Goal: Check status: Check status

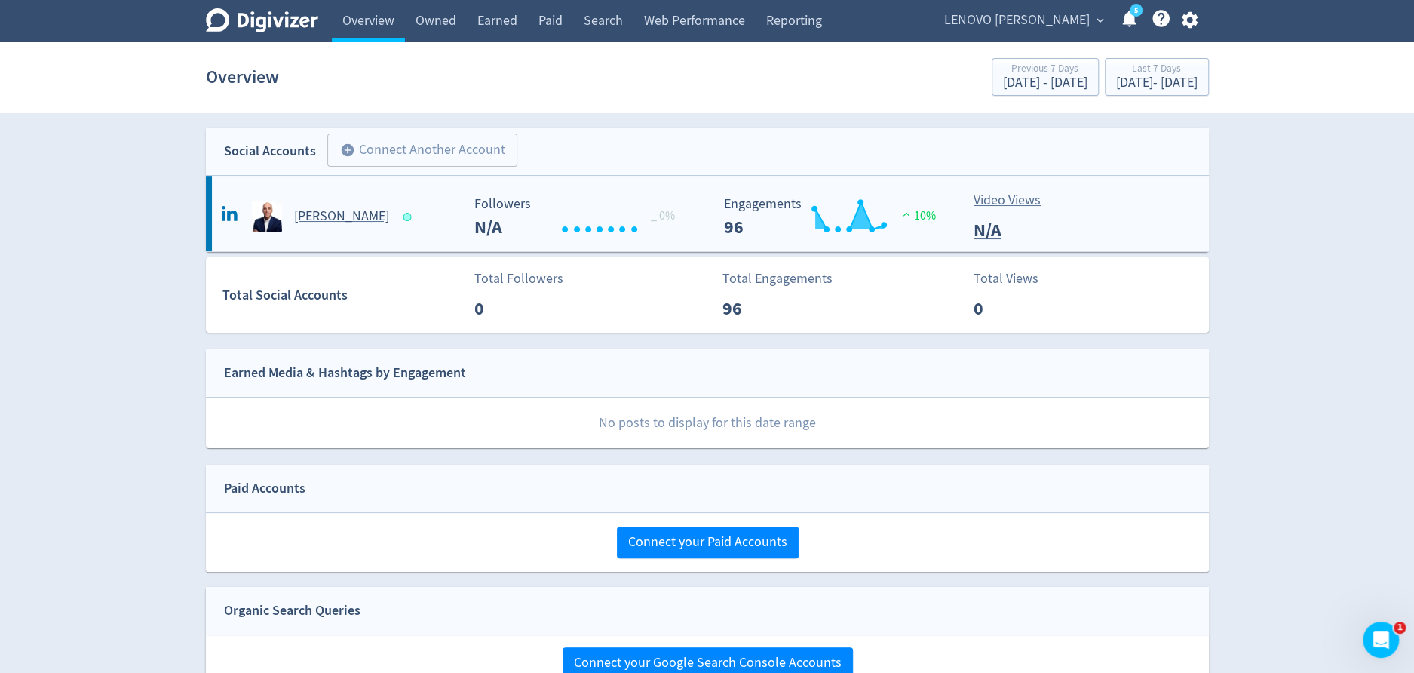
click at [320, 207] on h5 "[PERSON_NAME]" at bounding box center [341, 216] width 95 height 18
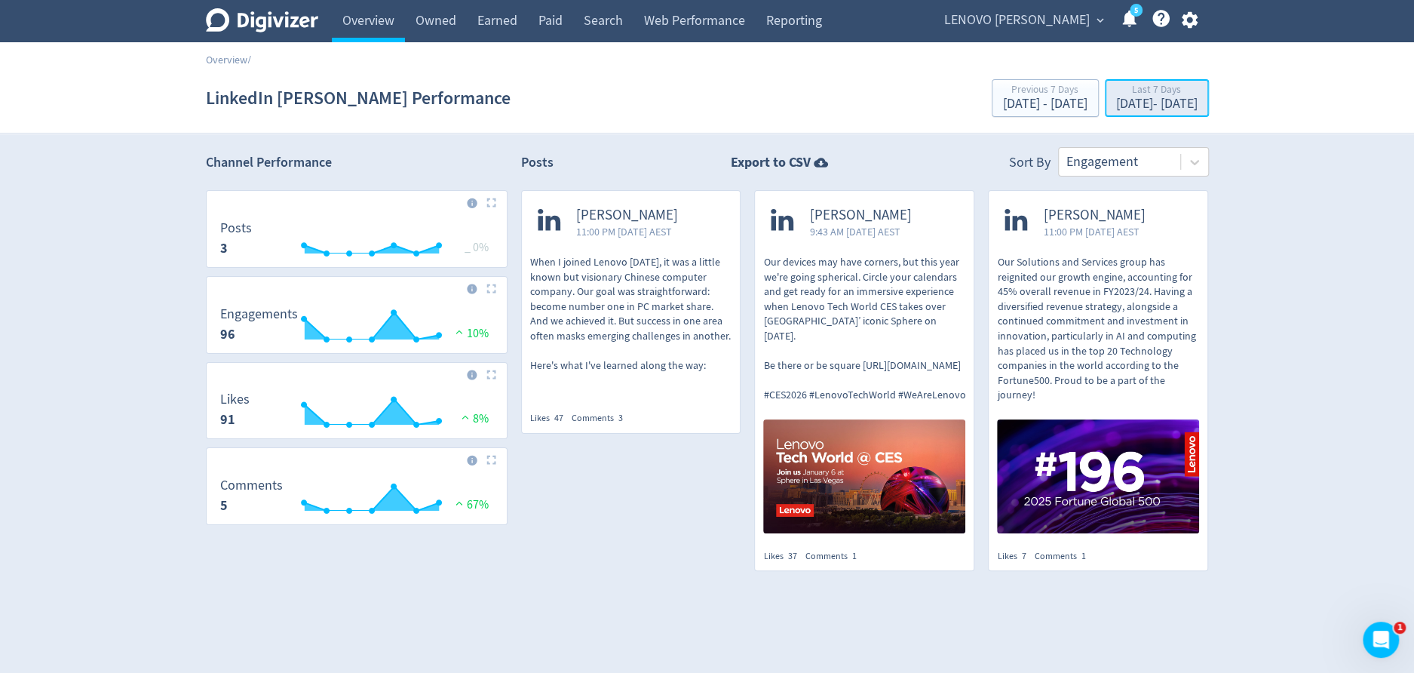
click at [1132, 110] on div "[DATE] - [DATE]" at bounding box center [1156, 104] width 81 height 14
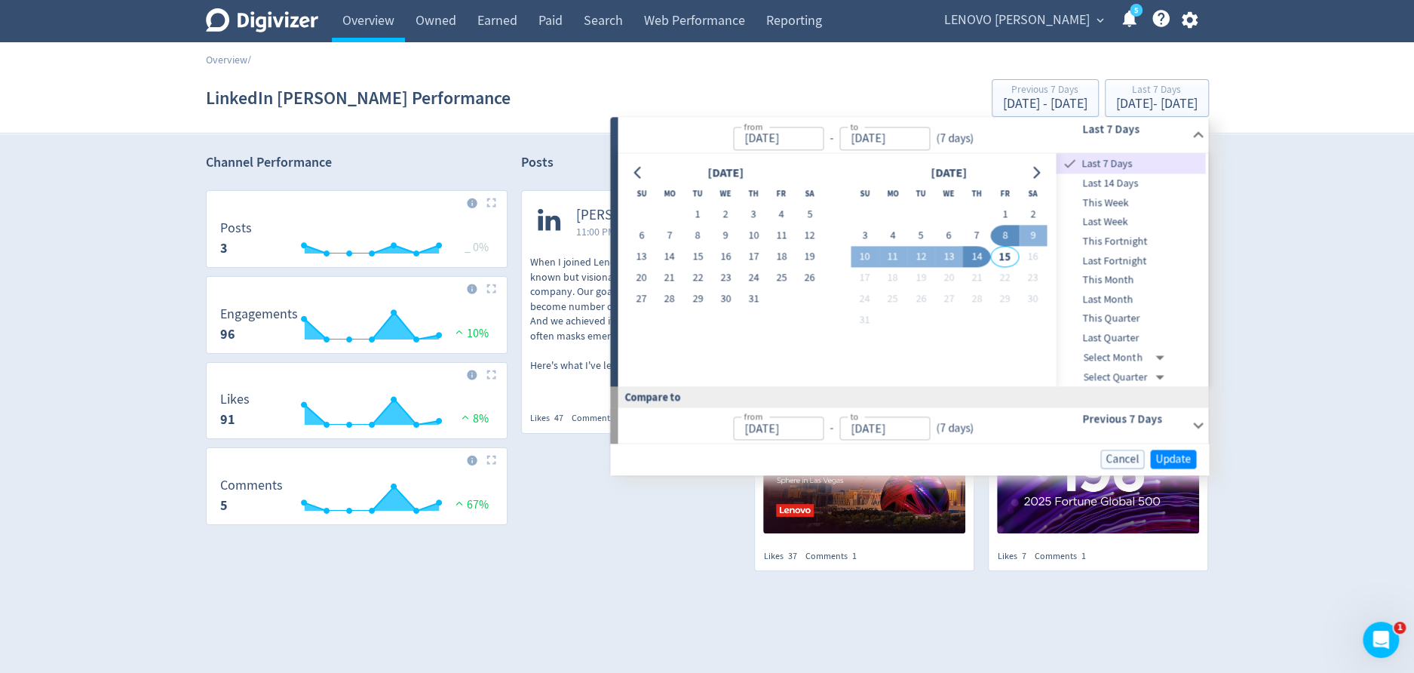
click at [1135, 341] on span "Last Quarter" at bounding box center [1131, 338] width 149 height 17
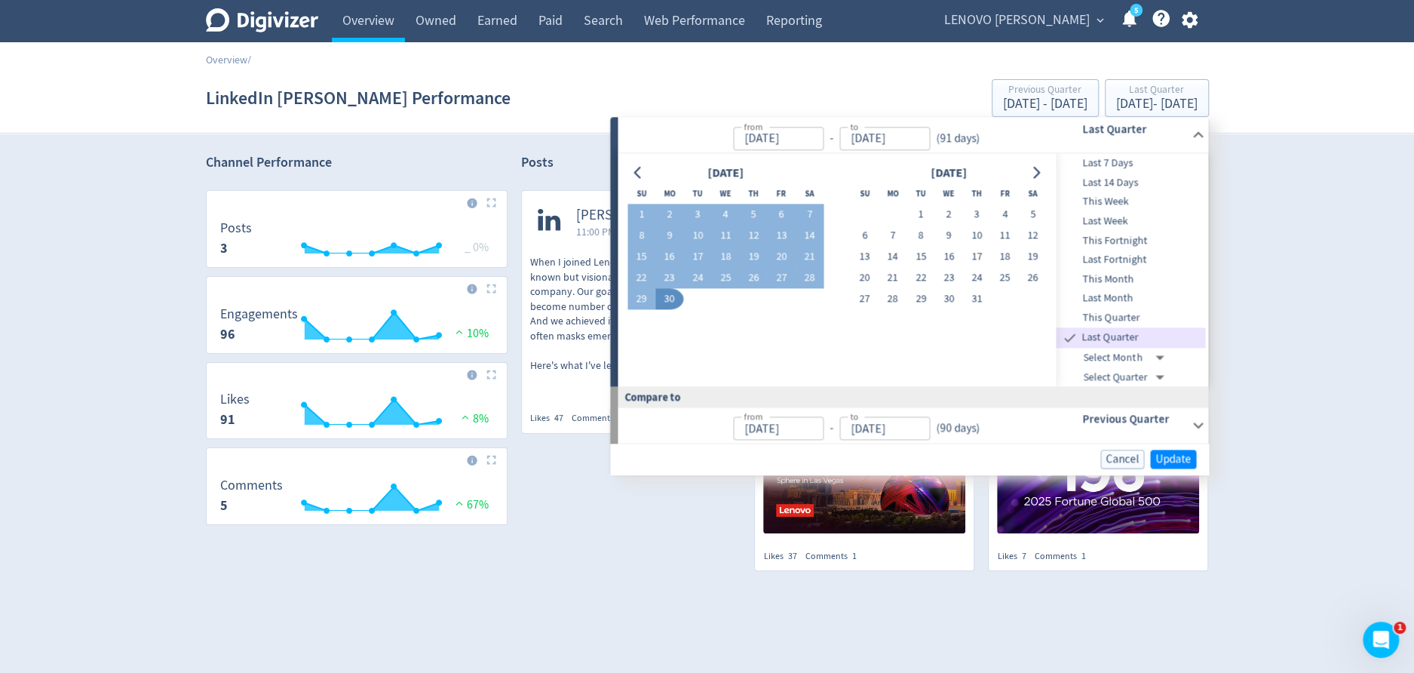
type input "[DATE]"
click at [1165, 453] on span "Update" at bounding box center [1173, 458] width 35 height 11
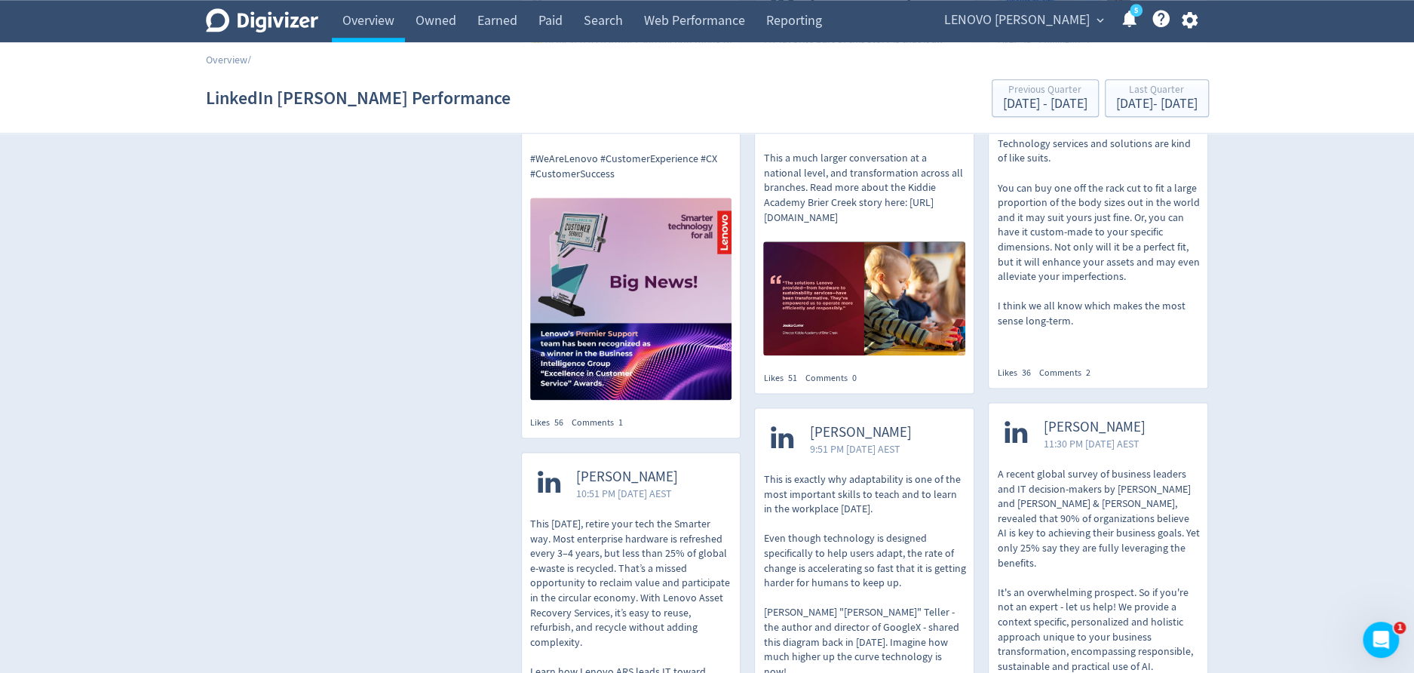
scroll to position [1125, 0]
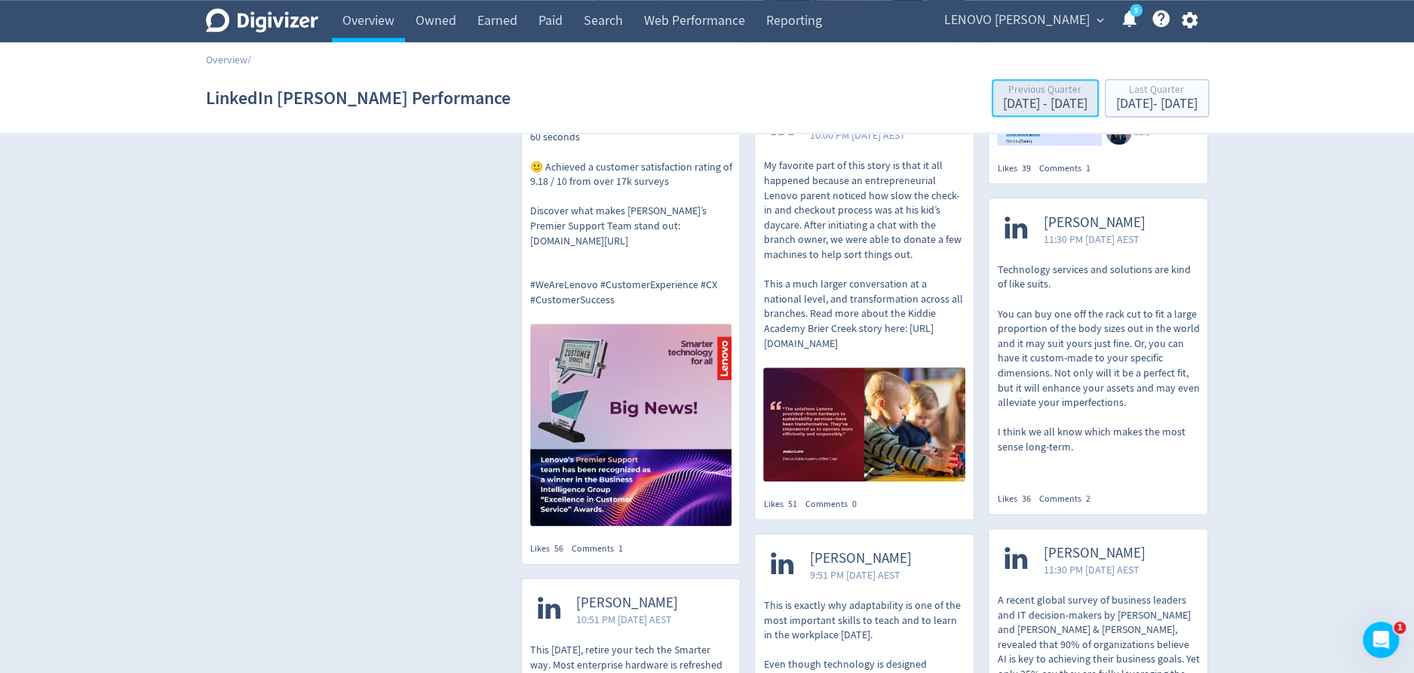
click at [1003, 111] on div "[DATE] - [DATE]" at bounding box center [1045, 104] width 84 height 14
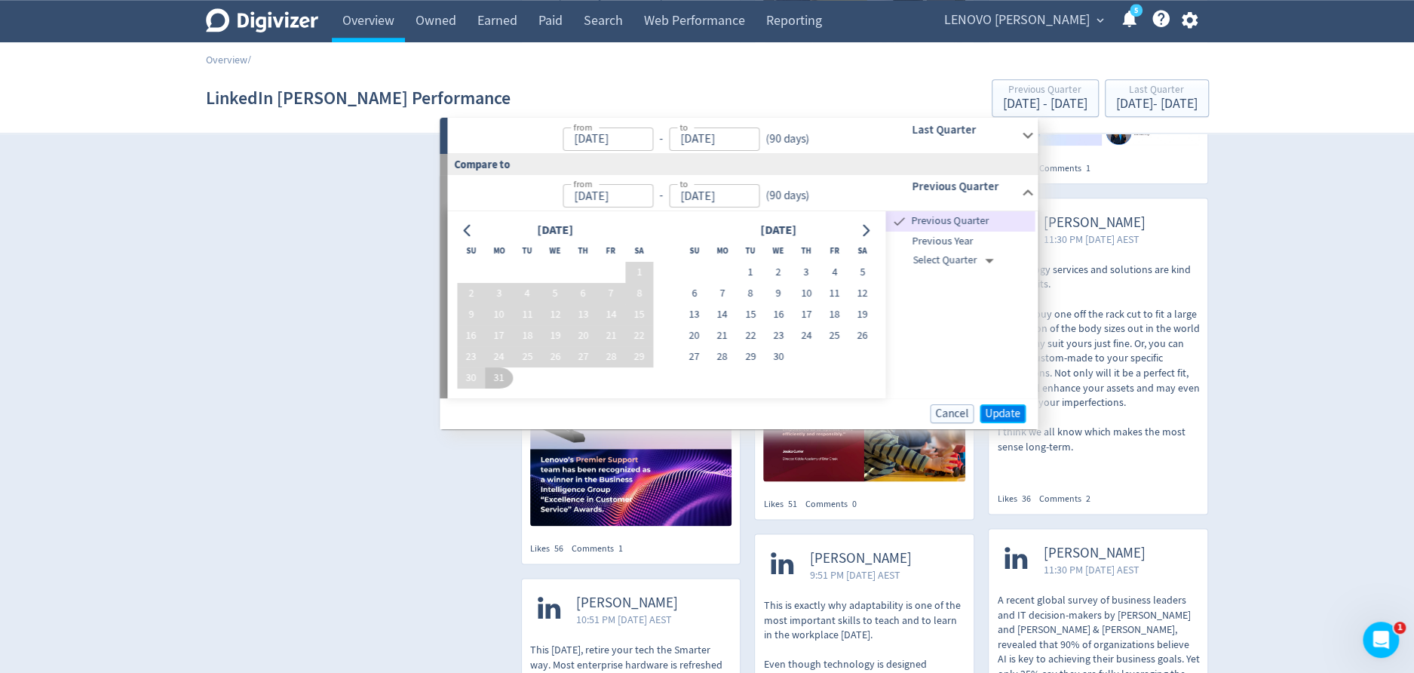
click at [1009, 413] on span "Update" at bounding box center [1002, 412] width 35 height 11
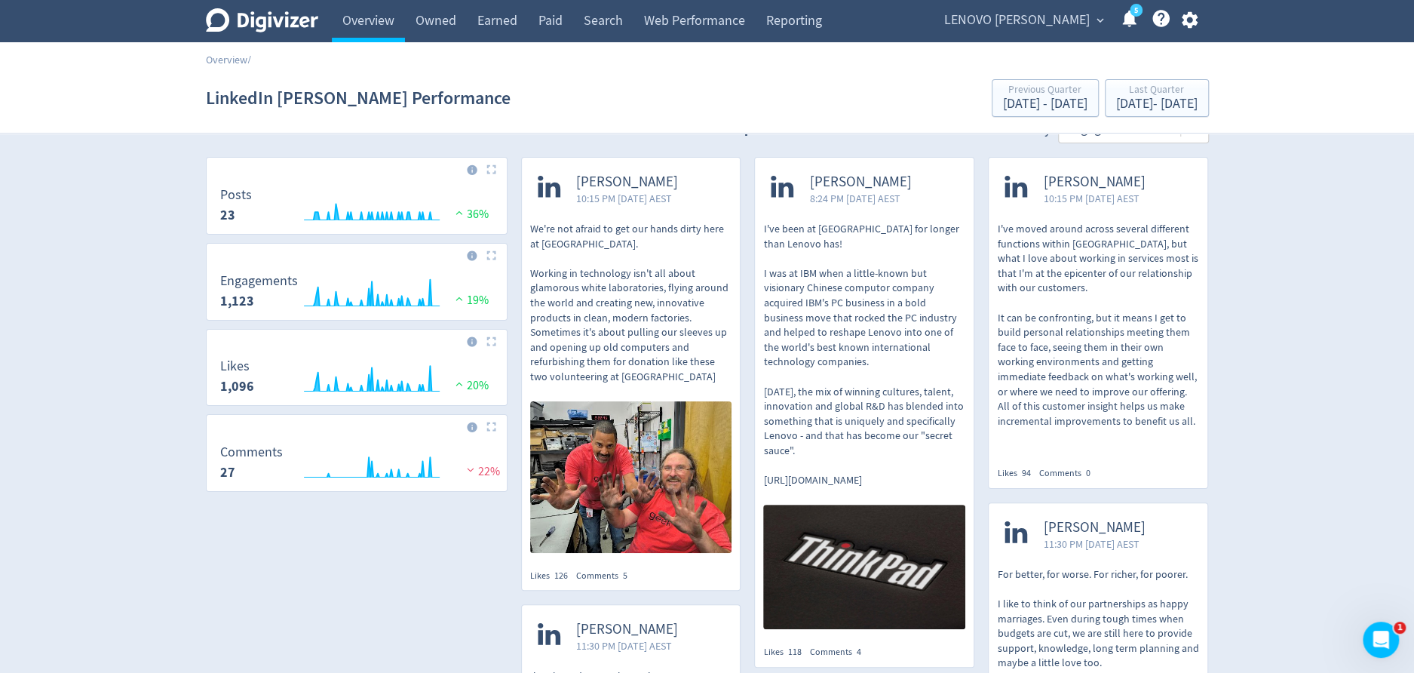
scroll to position [0, 0]
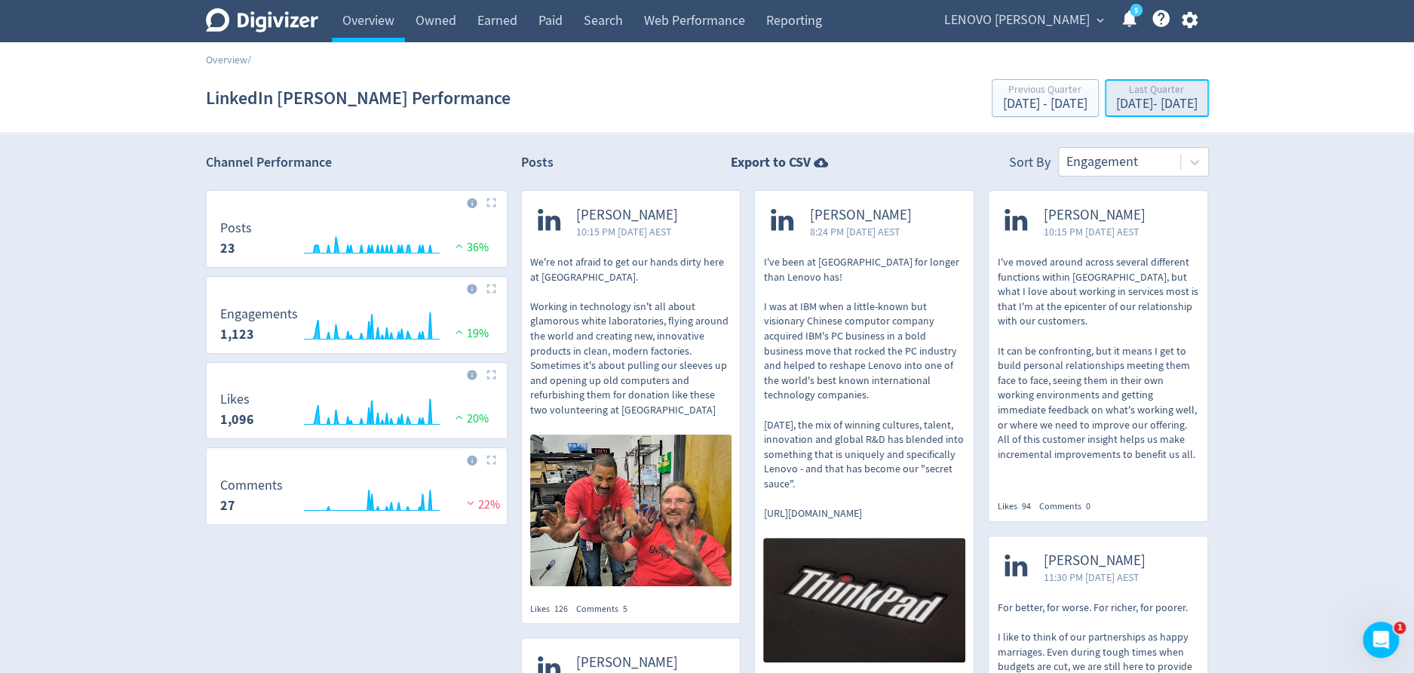
click at [1168, 101] on div "[DATE] - [DATE]" at bounding box center [1156, 104] width 81 height 14
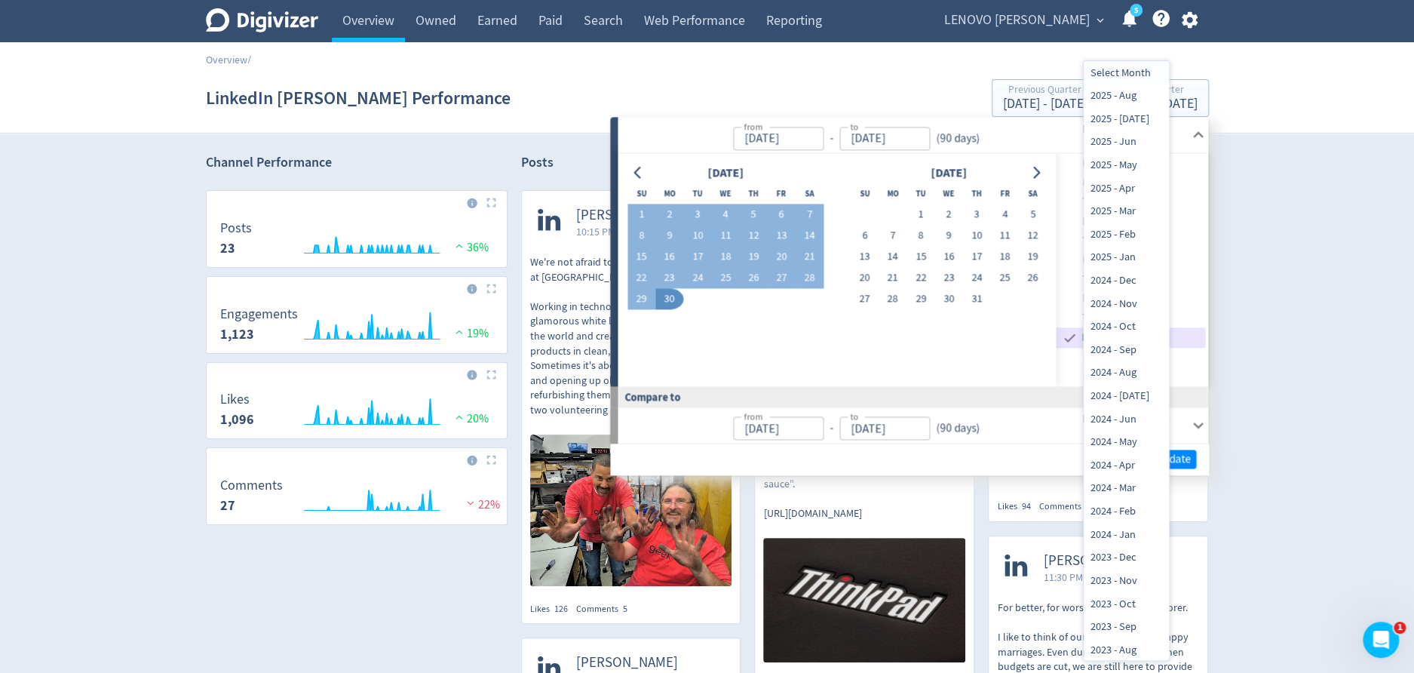
click at [1133, 284] on li "2024 - Dec" at bounding box center [1126, 280] width 85 height 23
type input "[DATE]T13:00:00.000Z"
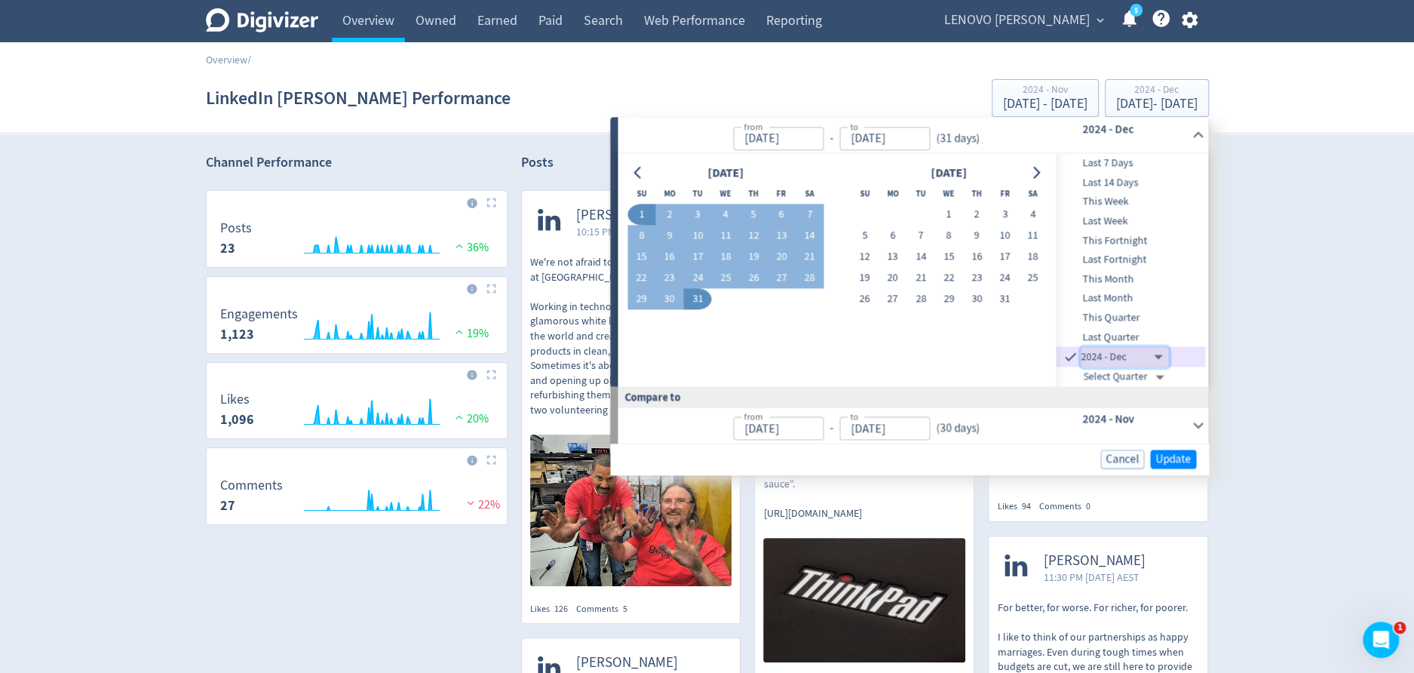
type input "[DATE]"
type input "[DATE]T13:00:00.000Z"
type input "[DATE]"
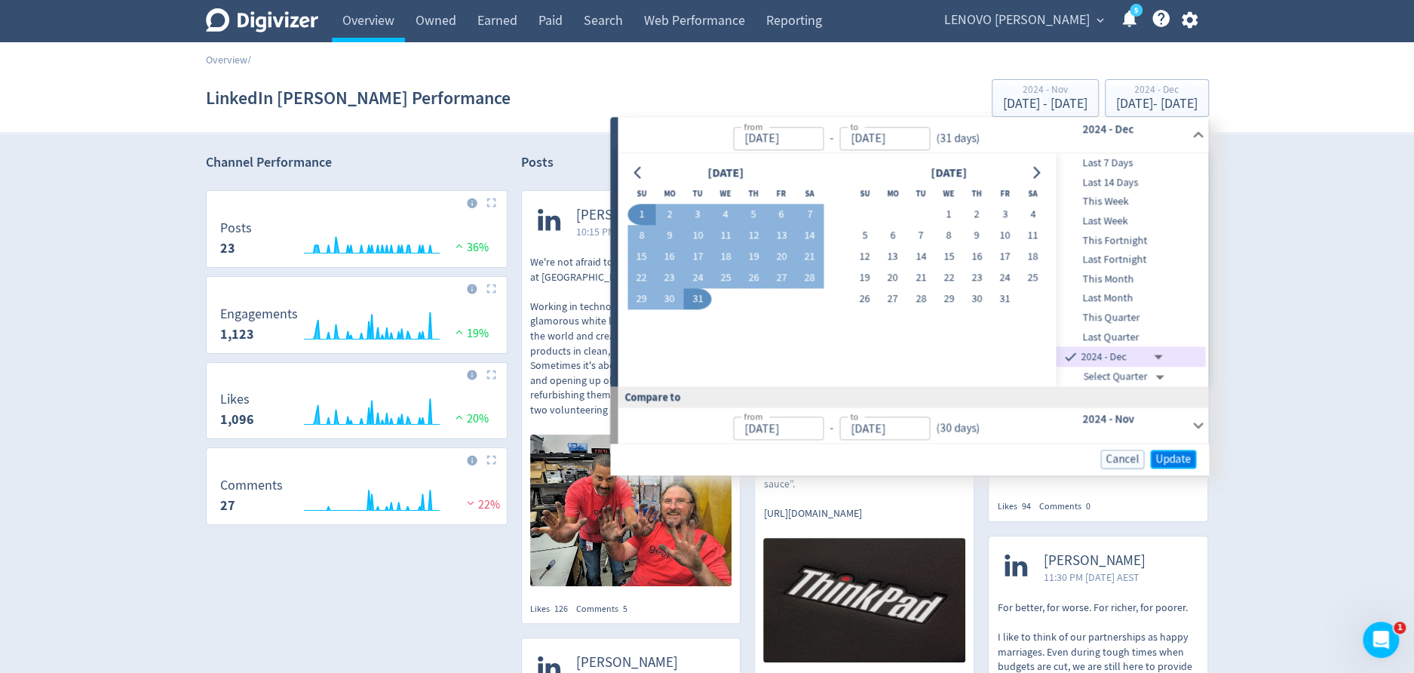
click at [1184, 455] on span "Update" at bounding box center [1173, 458] width 35 height 11
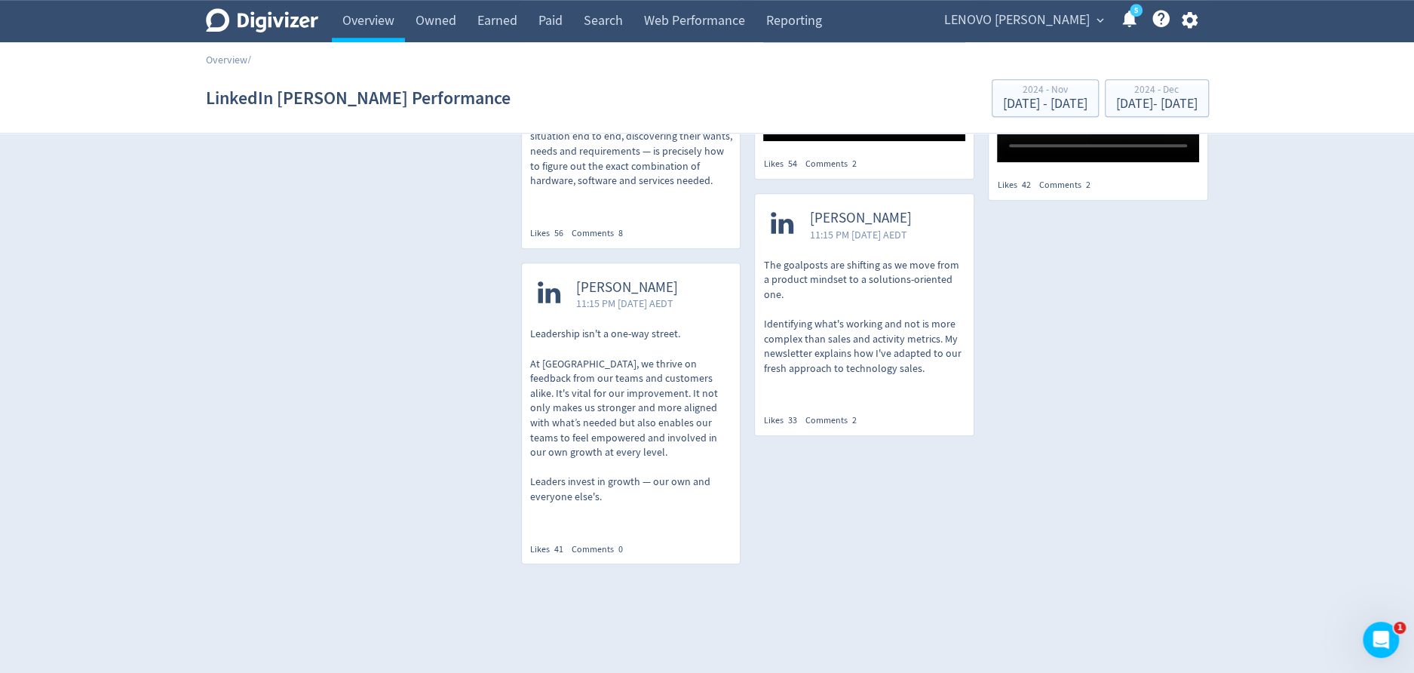
scroll to position [851, 0]
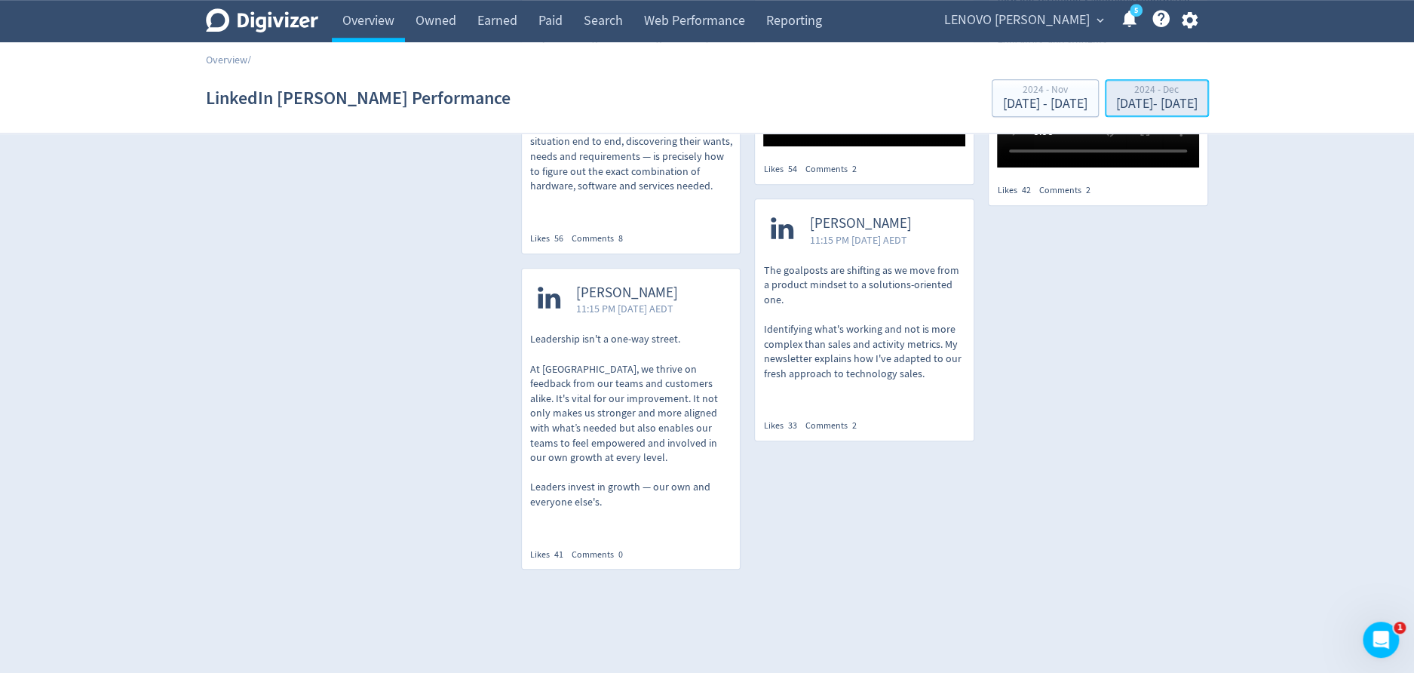
click at [1117, 103] on div "[DATE] - [DATE]" at bounding box center [1156, 104] width 81 height 14
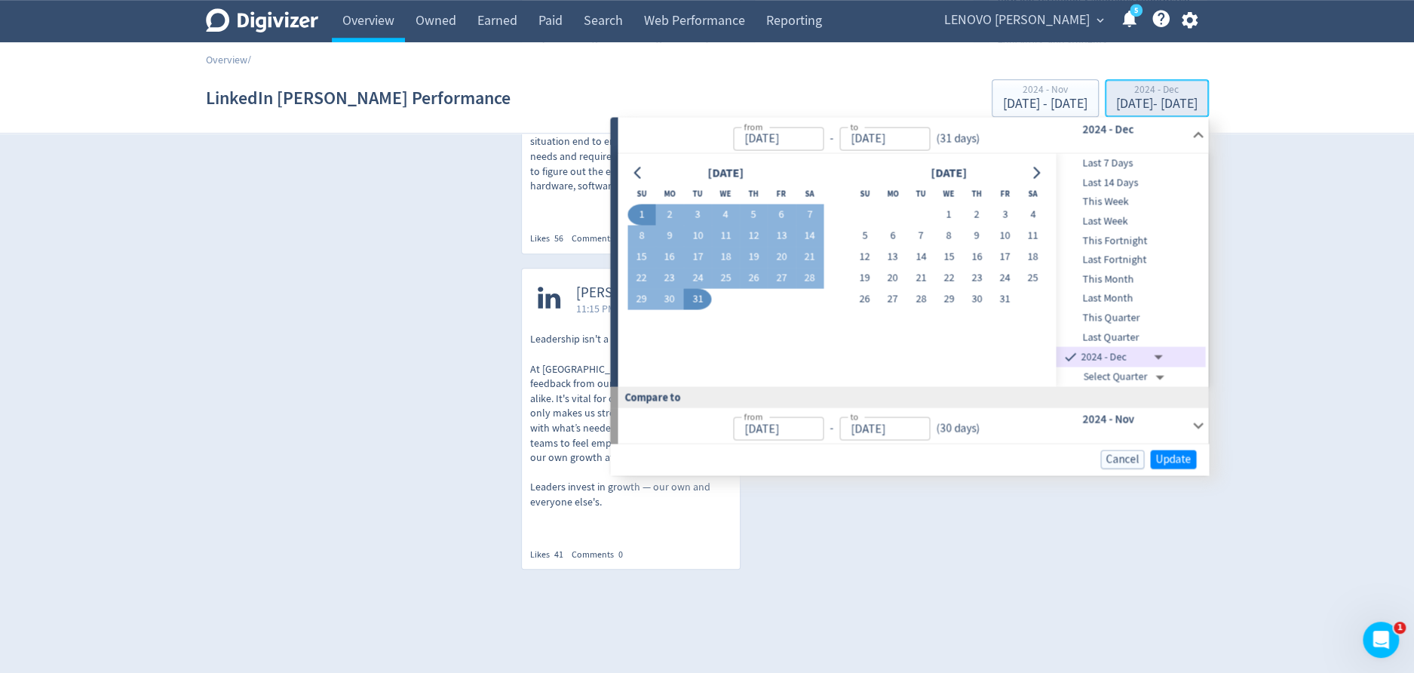
type input "[DATE]"
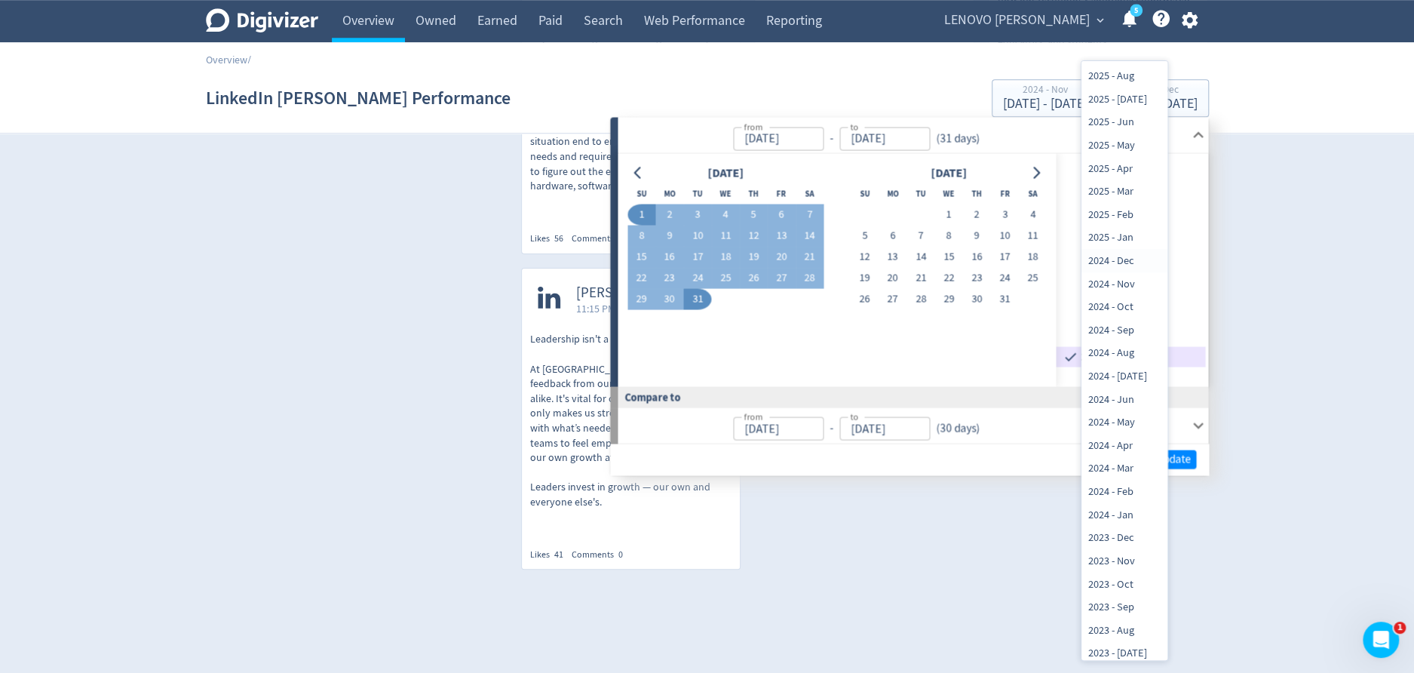
scroll to position [23, 0]
click at [1101, 276] on li "2024 - Nov" at bounding box center [1125, 280] width 86 height 23
type input "[DATE]T13:00:00.000Z"
type input "[DATE]"
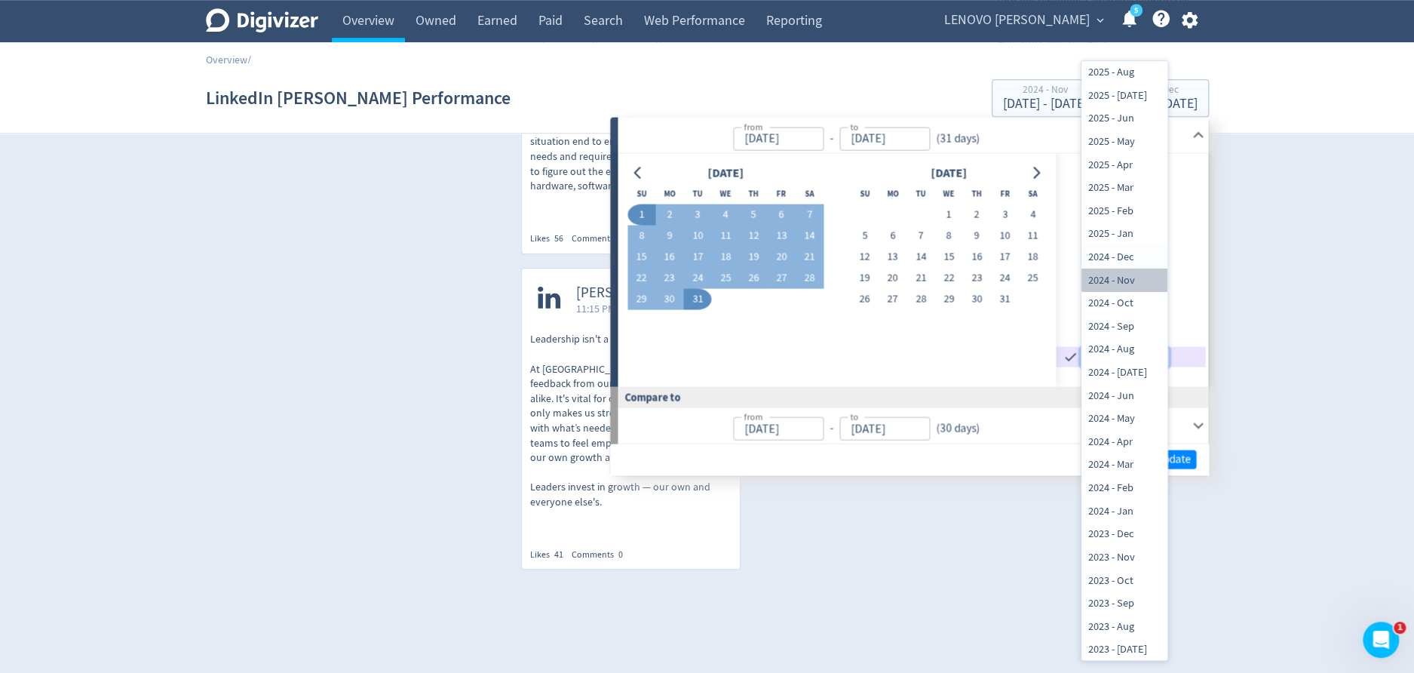
type input "[DATE]T14:00:00.000Z"
type input "[DATE]"
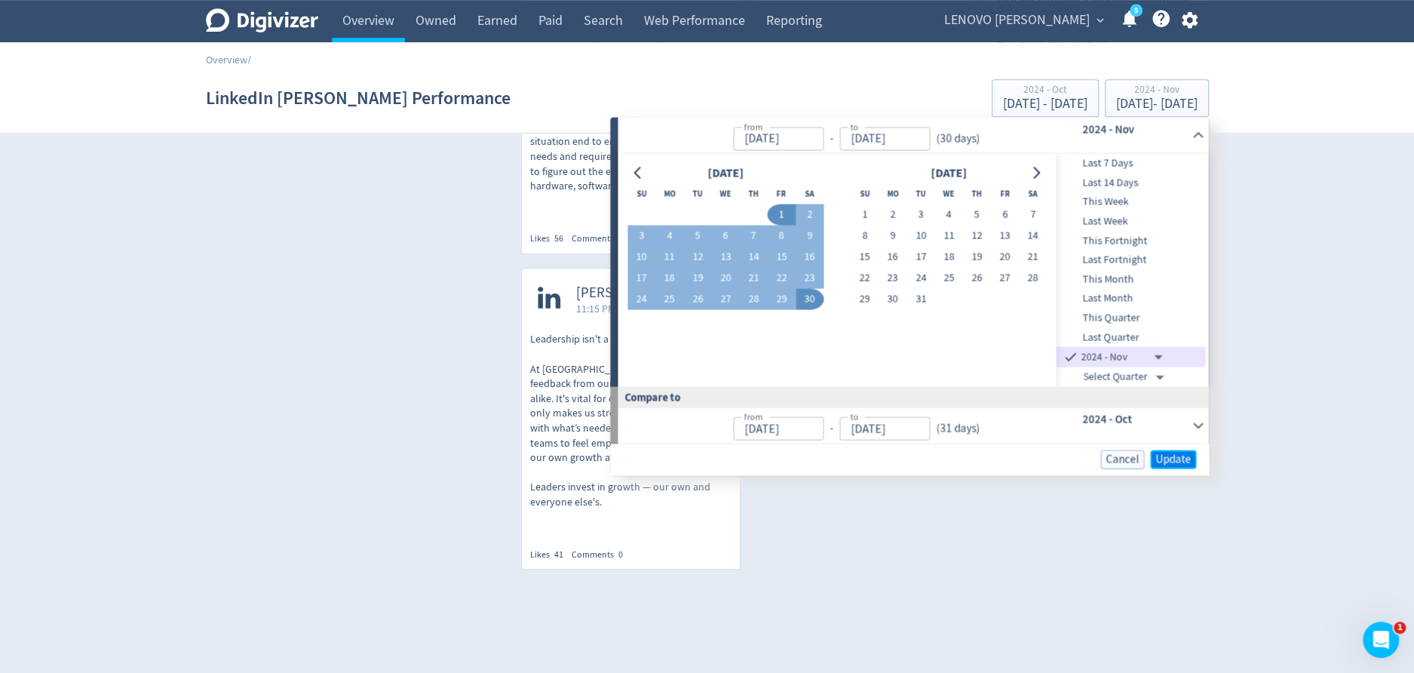
click at [1168, 456] on span "Update" at bounding box center [1173, 458] width 35 height 11
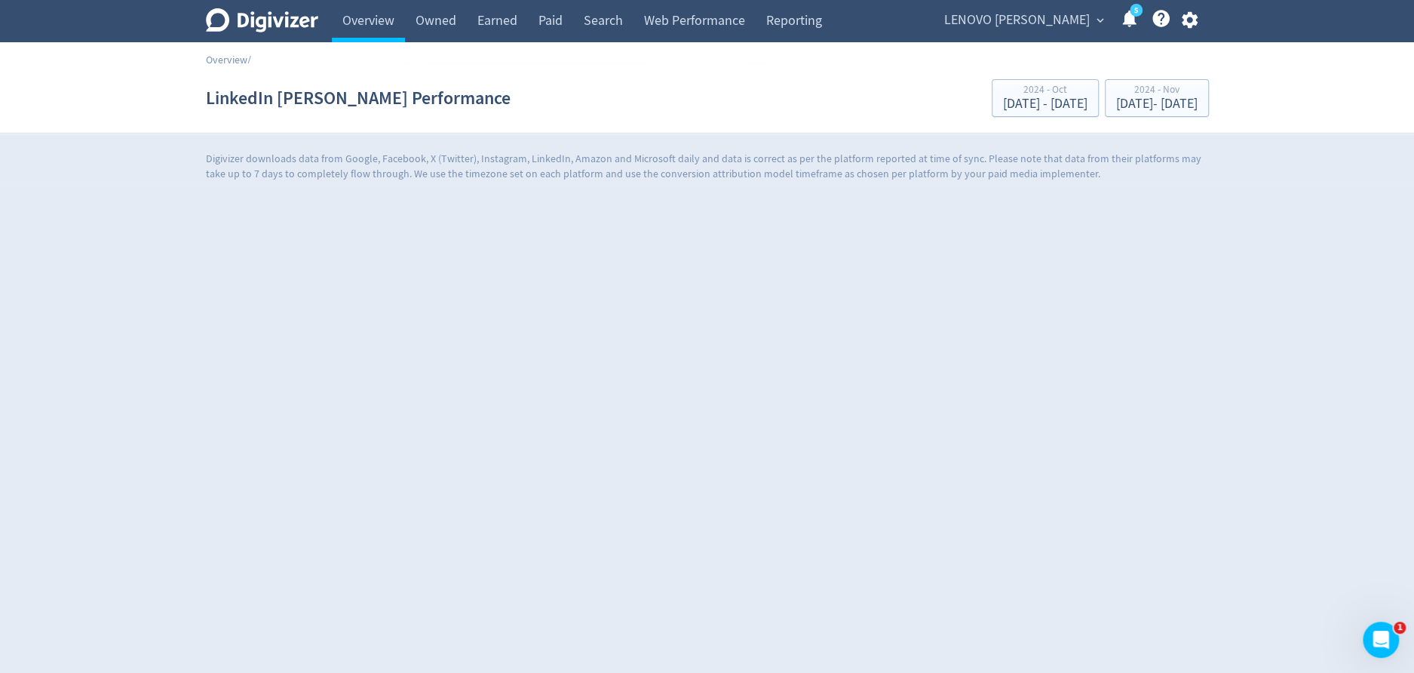
scroll to position [0, 0]
